Goal: Information Seeking & Learning: Learn about a topic

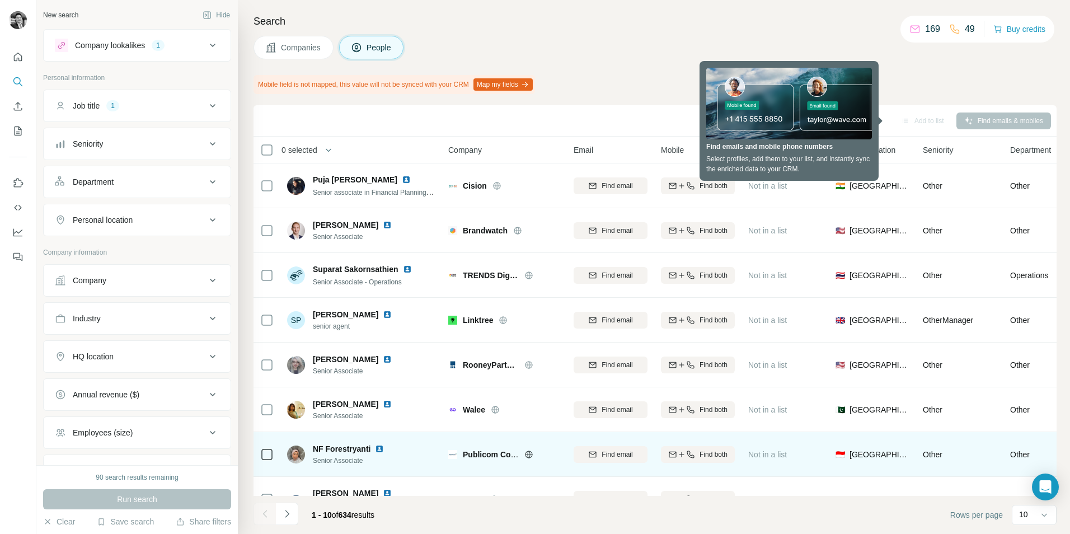
scroll to position [121, 0]
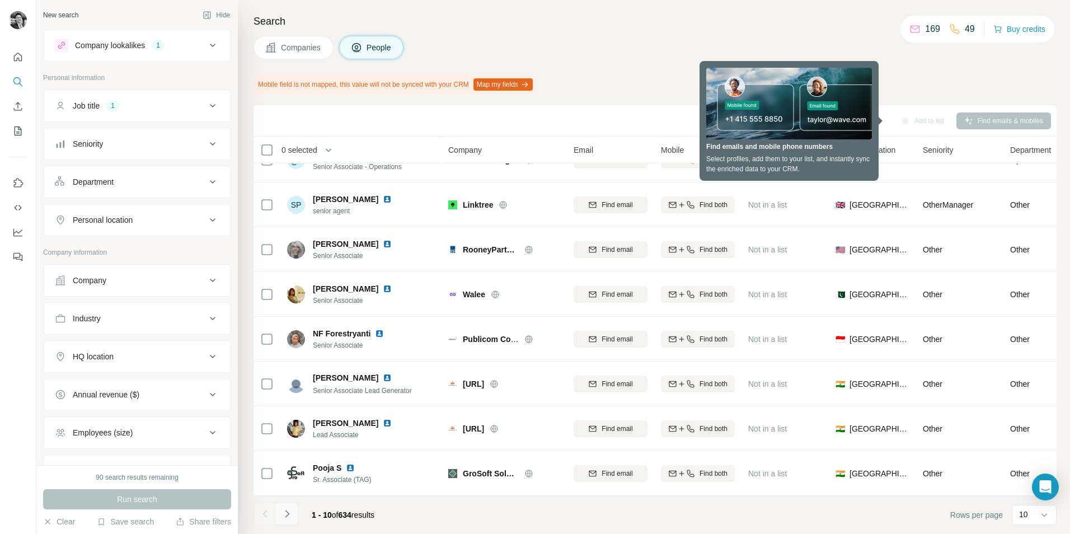
click at [295, 516] on button "Navigate to next page" at bounding box center [287, 513] width 22 height 22
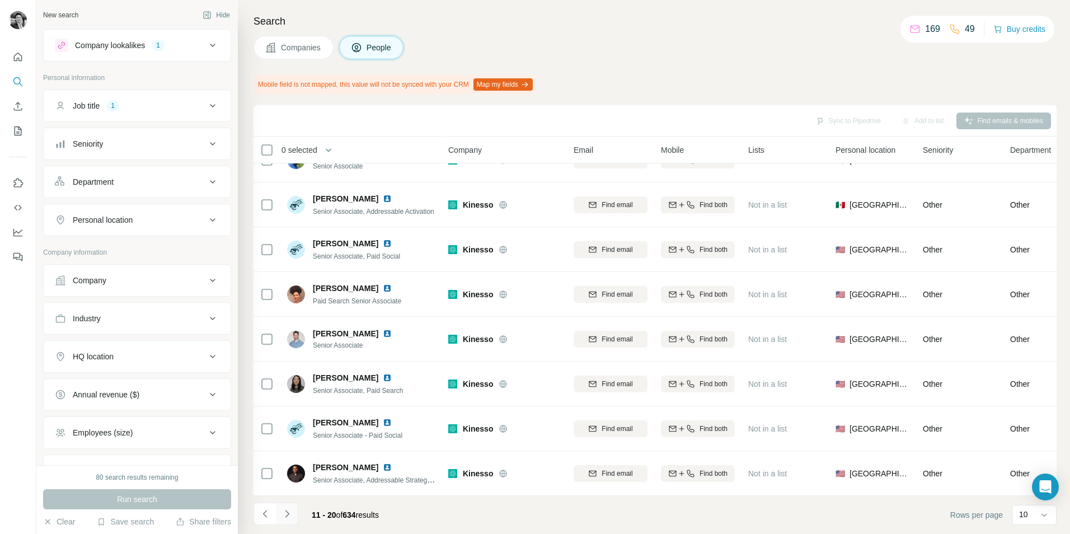
click at [285, 512] on icon "Navigate to next page" at bounding box center [286, 513] width 11 height 11
